Goal: Task Accomplishment & Management: Manage account settings

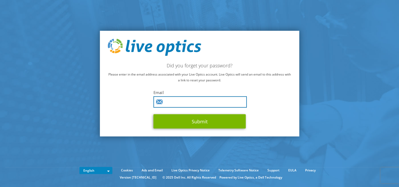
click at [187, 103] on input "text" at bounding box center [200, 101] width 93 height 11
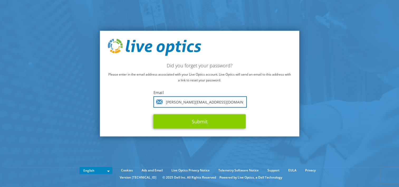
type input "felipe.m.gonzalez1@bhp.com"
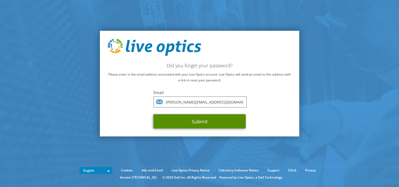
click at [194, 118] on button "Submit" at bounding box center [200, 121] width 92 height 14
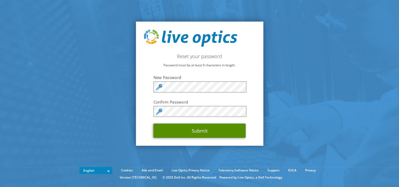
click at [196, 134] on button "Submit" at bounding box center [200, 131] width 92 height 14
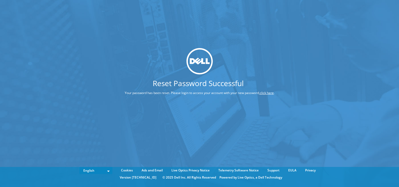
click at [265, 92] on link "click here" at bounding box center [267, 93] width 14 height 4
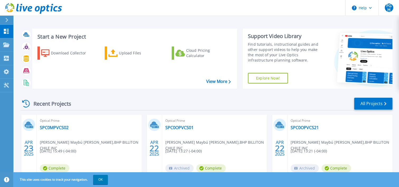
scroll to position [26, 0]
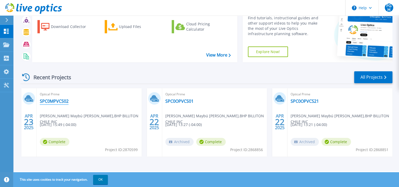
click at [61, 101] on link "SPC0MPVCS02" at bounding box center [54, 100] width 29 height 5
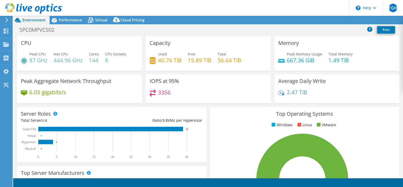
select select "USD"
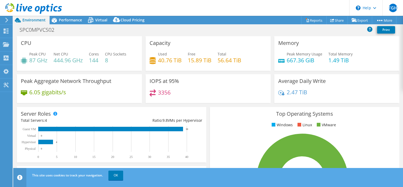
click at [12, 7] on icon at bounding box center [33, 8] width 57 height 11
